Goal: Task Accomplishment & Management: Manage account settings

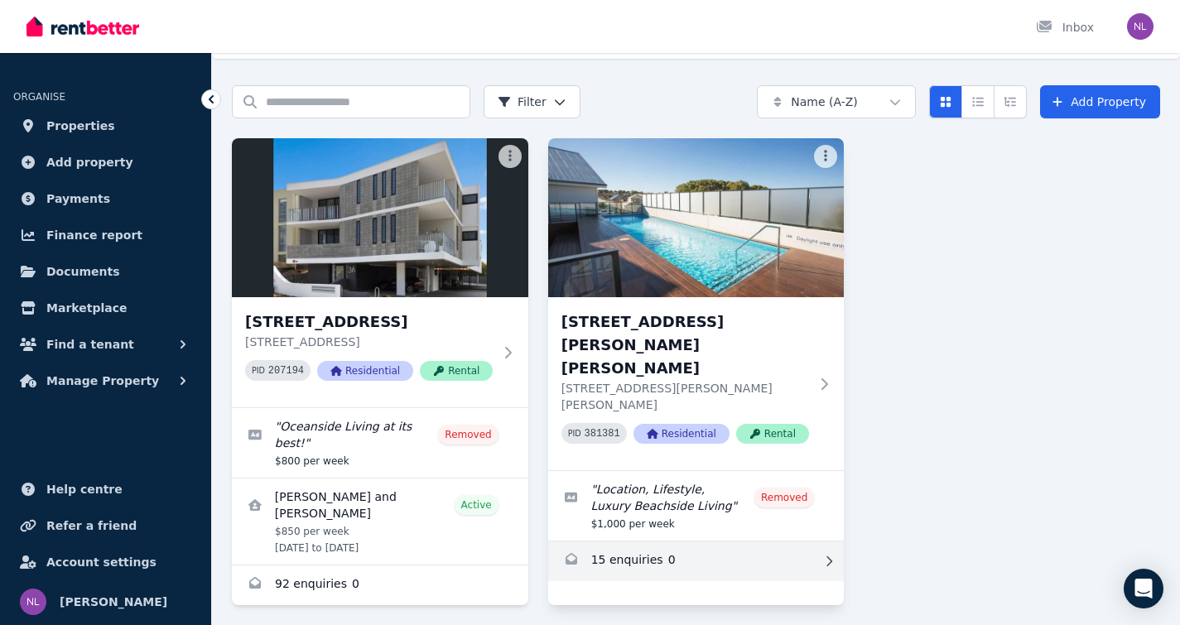
scroll to position [46, 0]
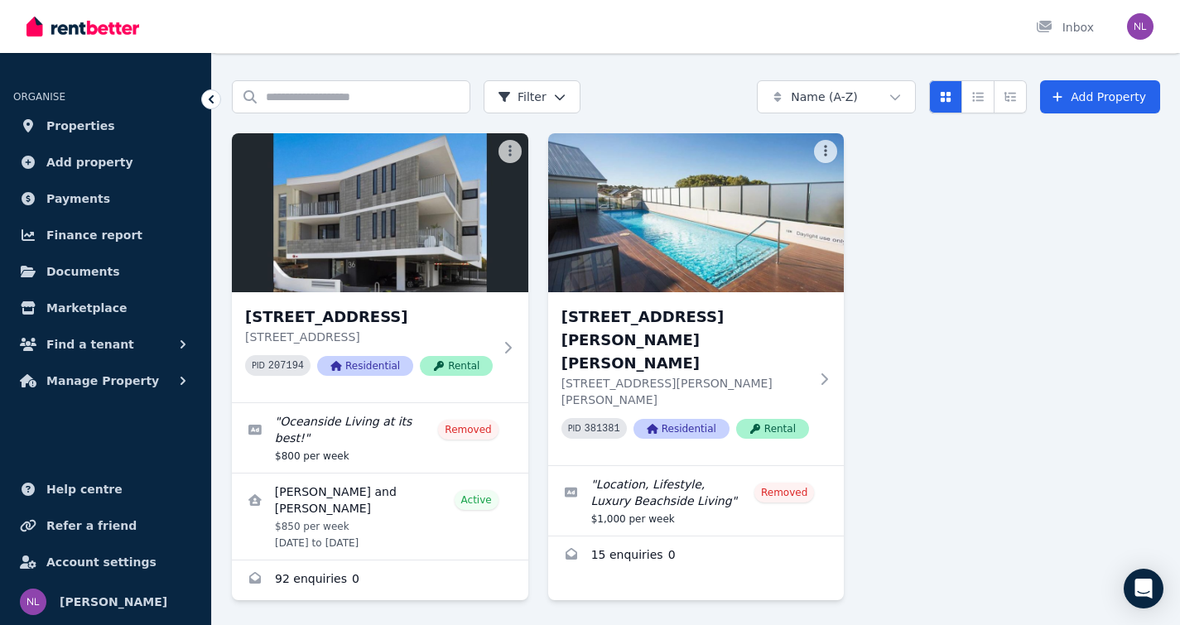
click at [1146, 22] on img "button" at bounding box center [1140, 26] width 26 height 26
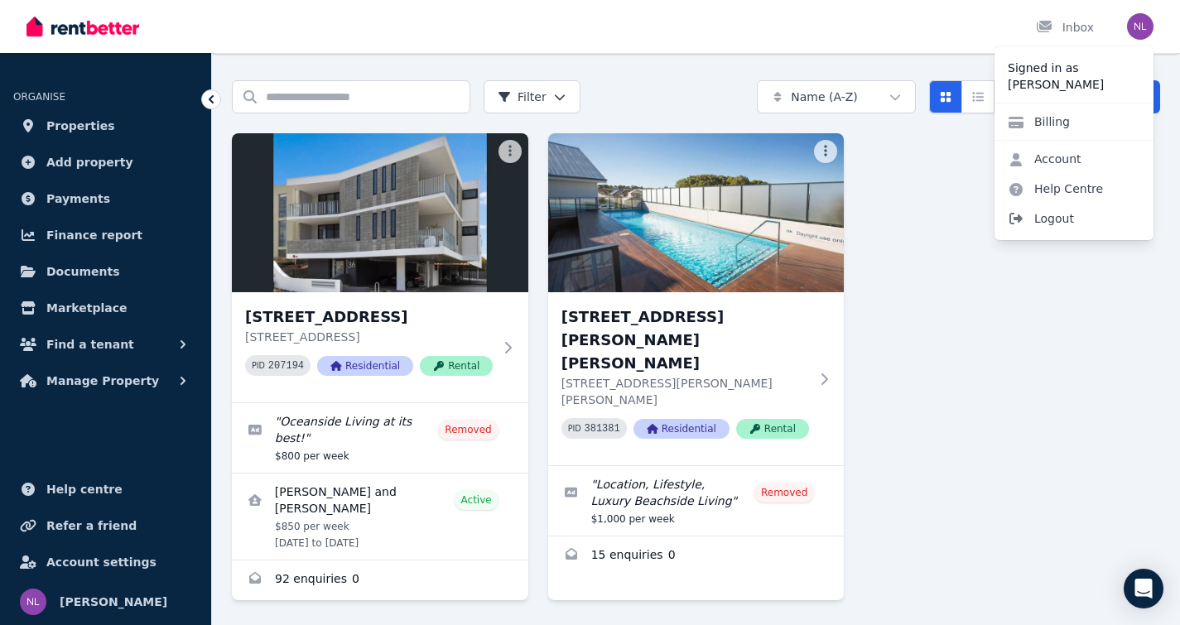
click at [1057, 219] on span "Logout" at bounding box center [1073, 219] width 159 height 30
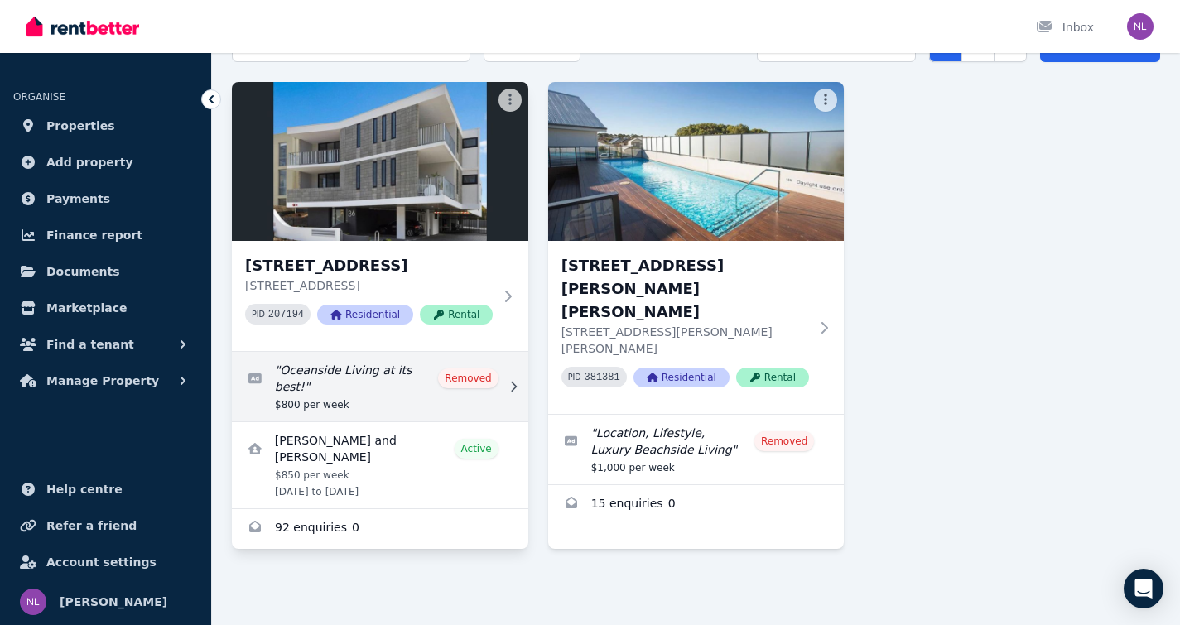
scroll to position [97, 0]
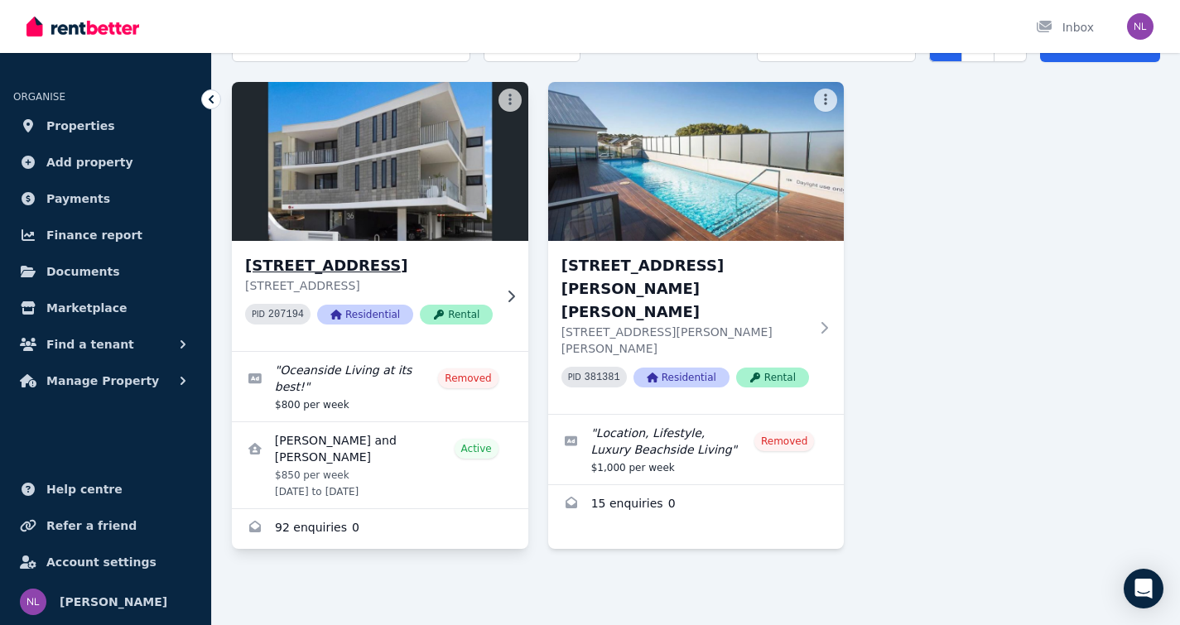
click at [493, 338] on div "13/36 Pearl Parade, Scarborough 13/36 Pearl Parade, Scarborough WA 6019 PID 207…" at bounding box center [380, 296] width 296 height 110
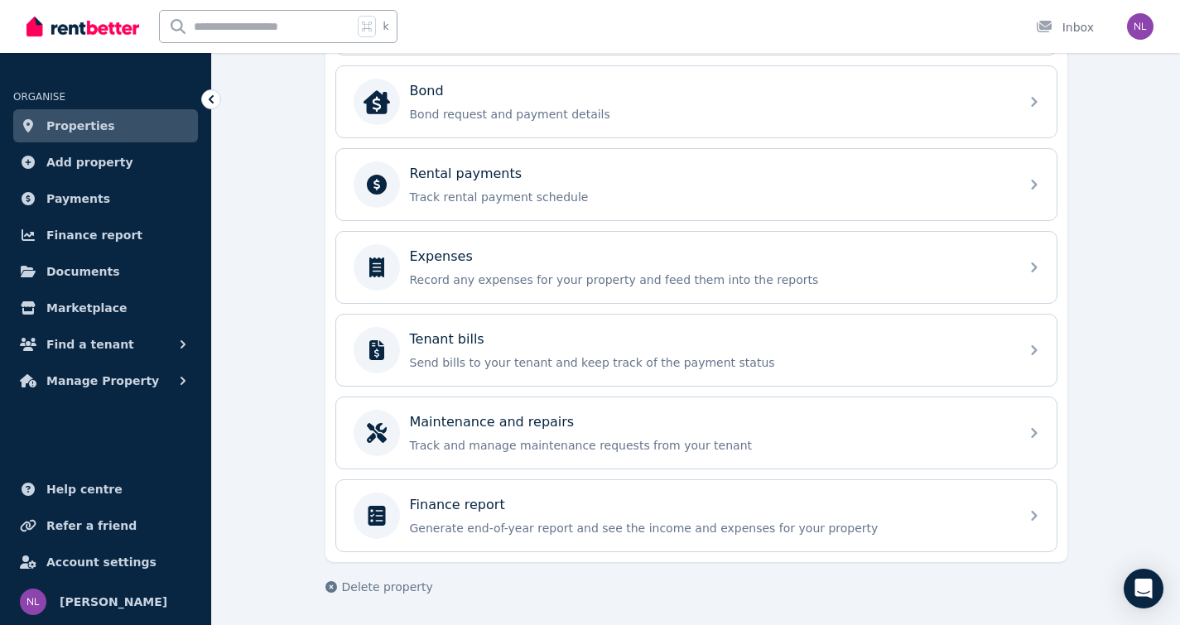
scroll to position [623, 0]
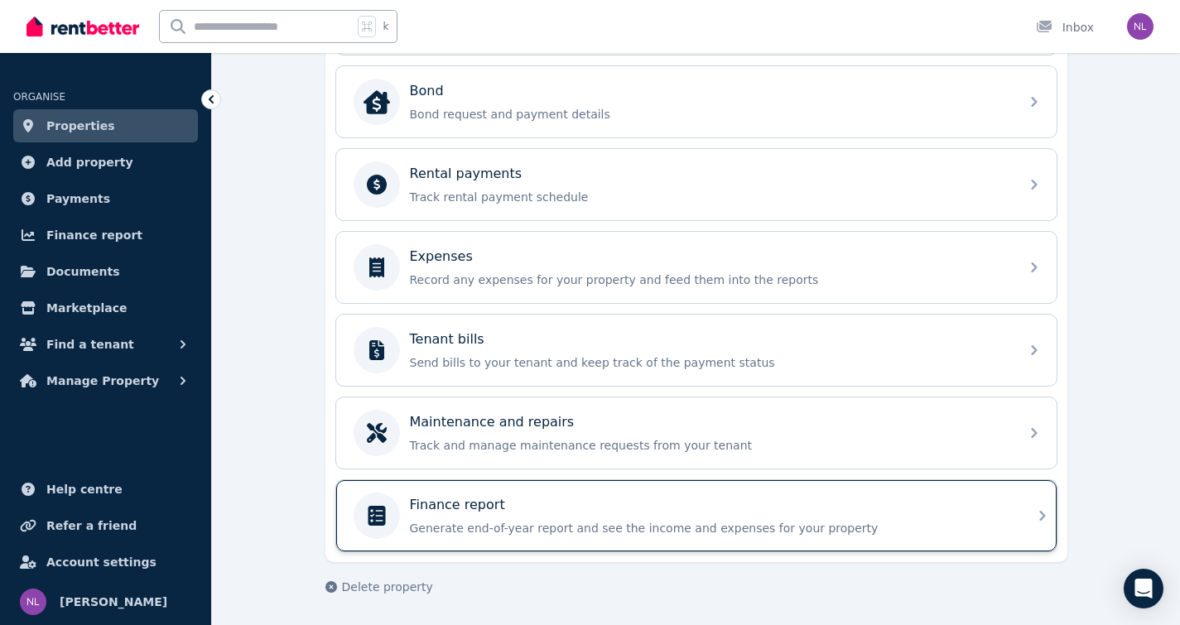
click at [745, 517] on div "Finance report Generate end-of-year report and see the income and expenses for …" at bounding box center [709, 515] width 599 height 41
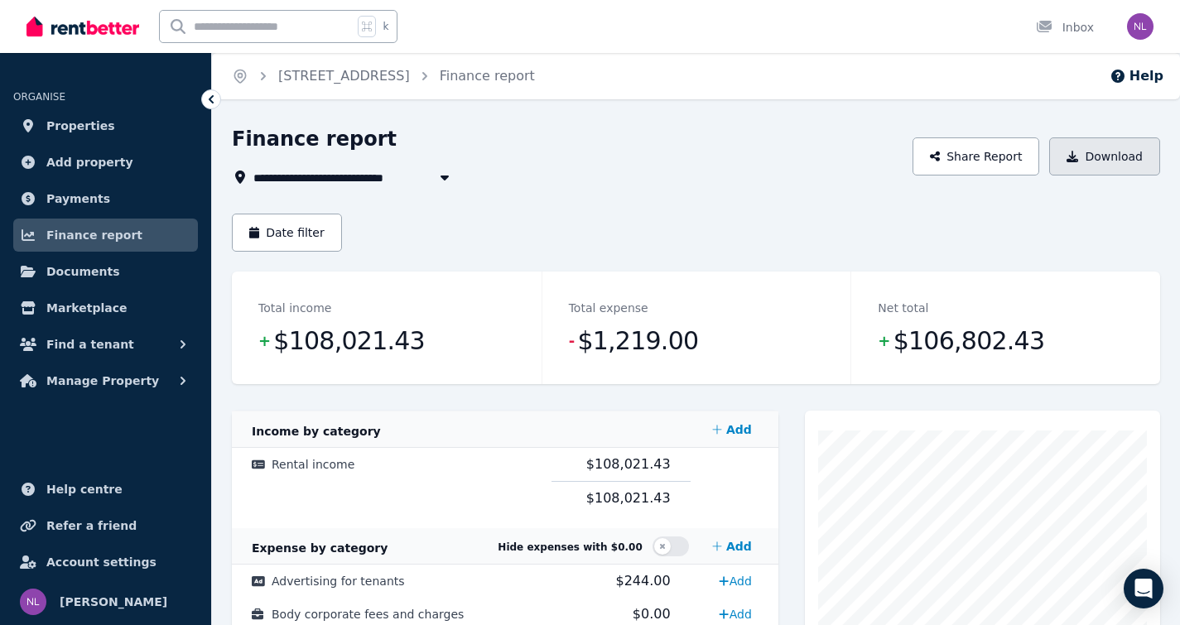
click at [1099, 167] on button "Download" at bounding box center [1104, 156] width 111 height 38
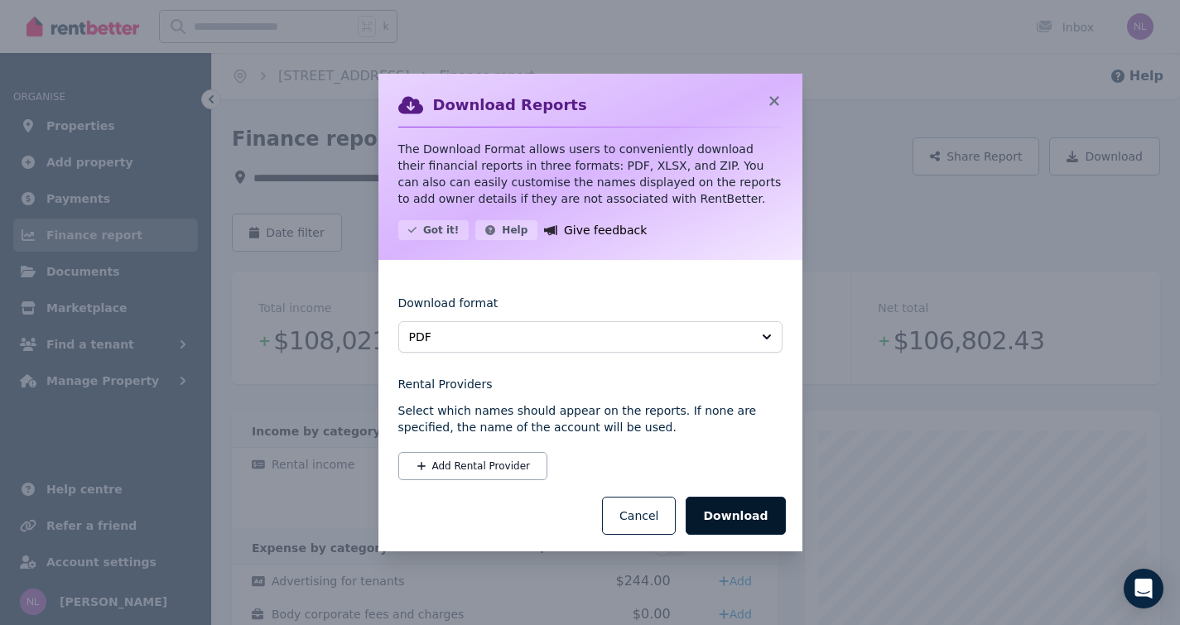
click at [751, 512] on button "Download" at bounding box center [734, 516] width 99 height 38
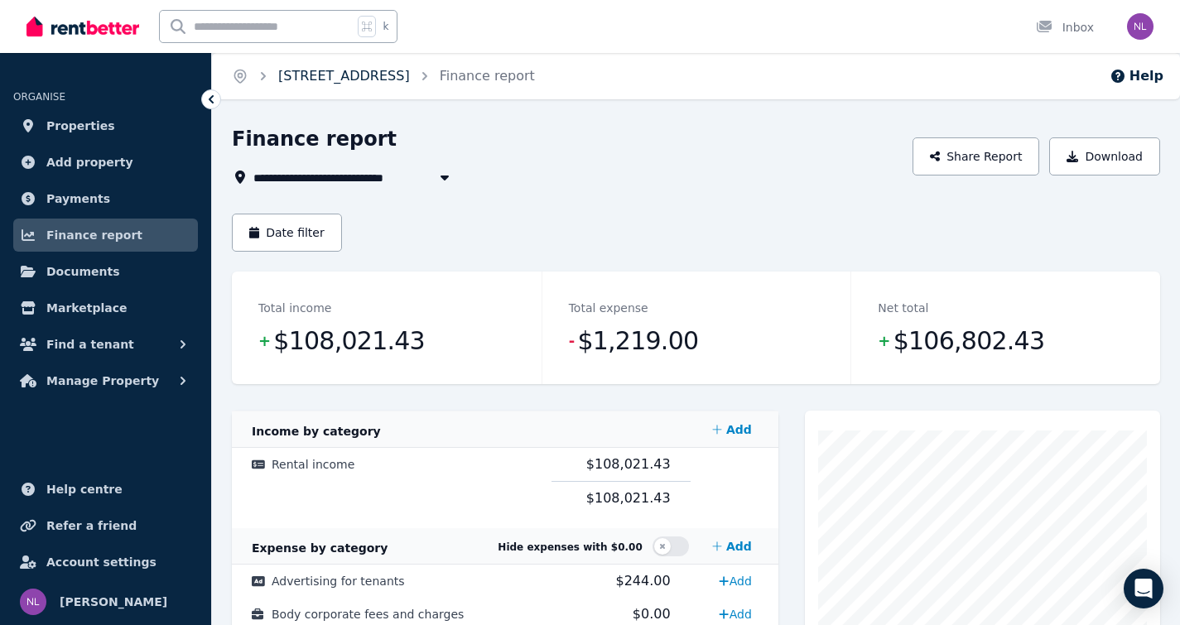
click at [410, 79] on link "[STREET_ADDRESS]" at bounding box center [344, 76] width 132 height 16
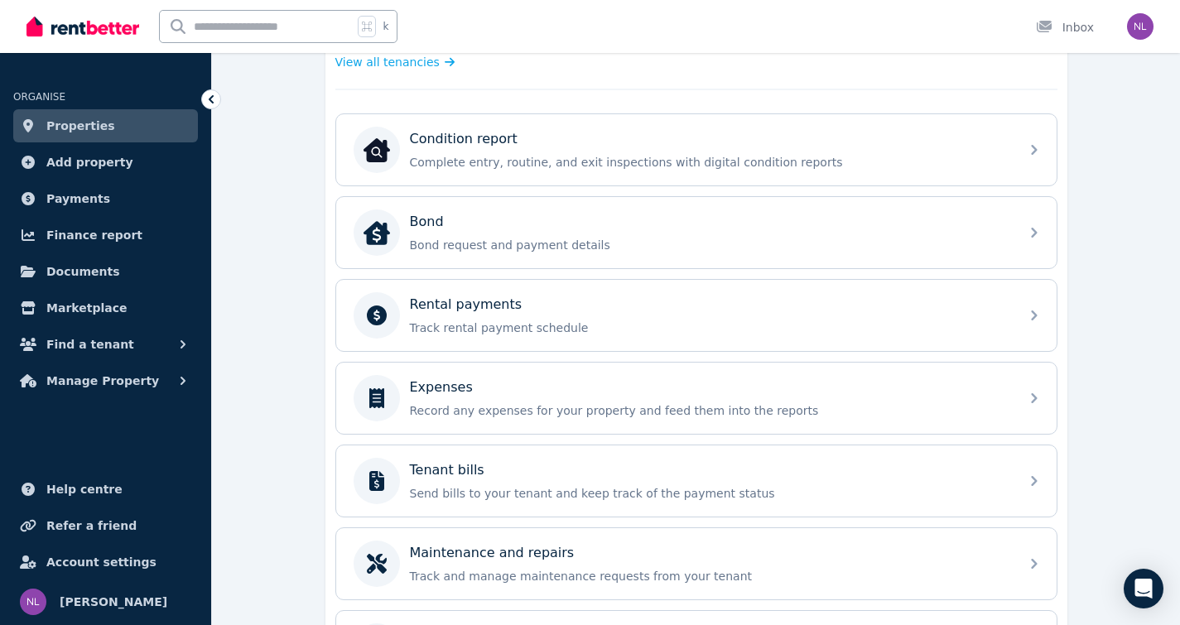
scroll to position [489, 0]
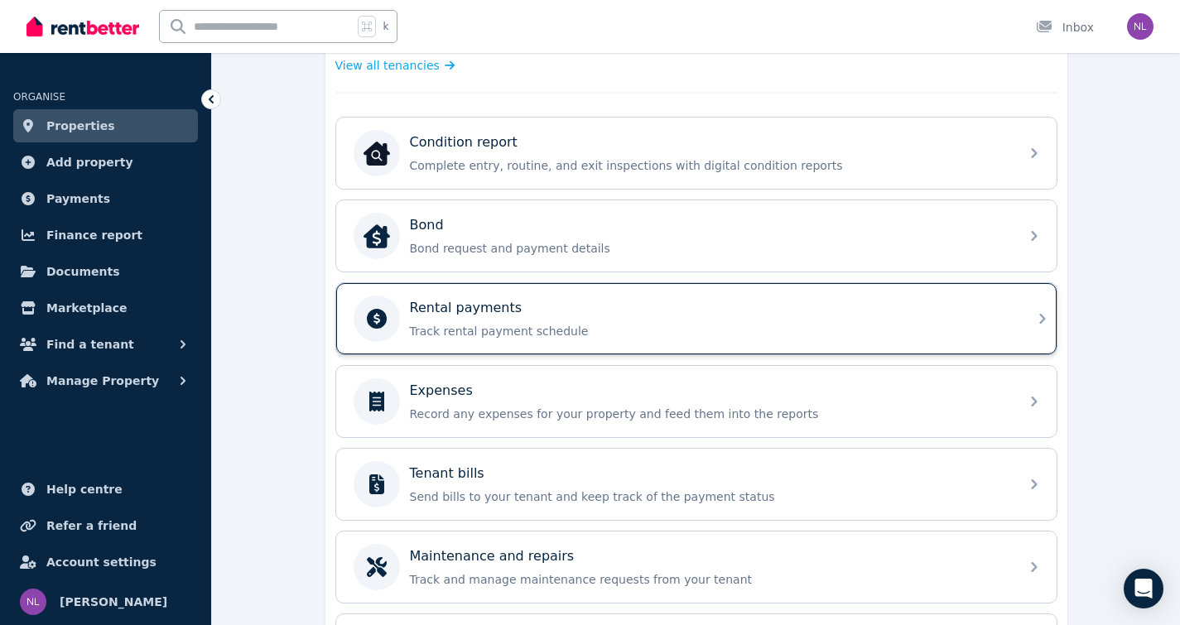
click at [521, 325] on p "Track rental payment schedule" at bounding box center [709, 331] width 599 height 17
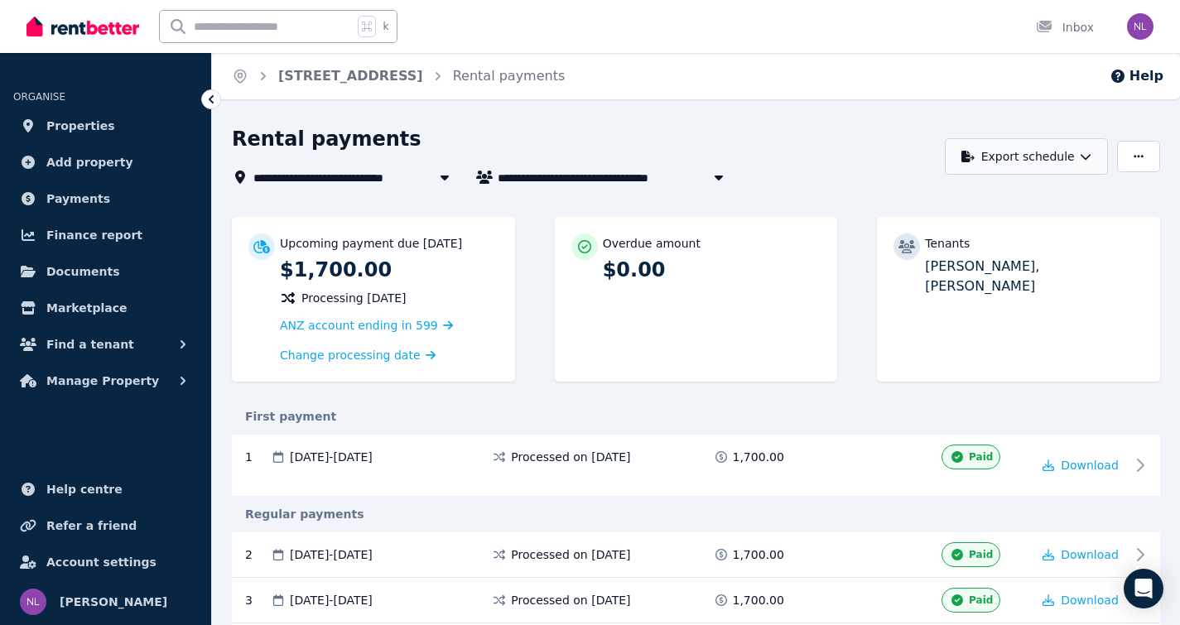
click at [1089, 156] on icon "button" at bounding box center [1085, 157] width 10 height 6
click at [969, 195] on p "PDF" at bounding box center [975, 199] width 36 height 17
